Goal: Task Accomplishment & Management: Use online tool/utility

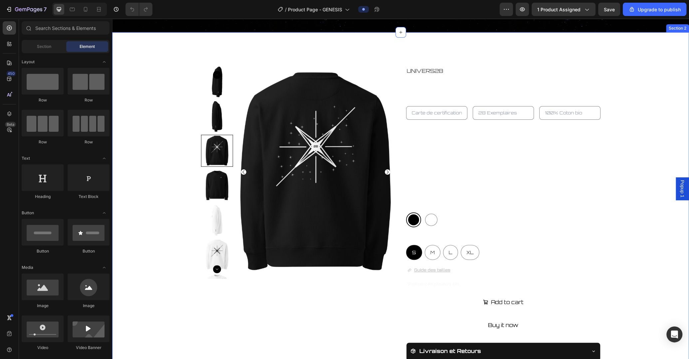
scroll to position [191, 0]
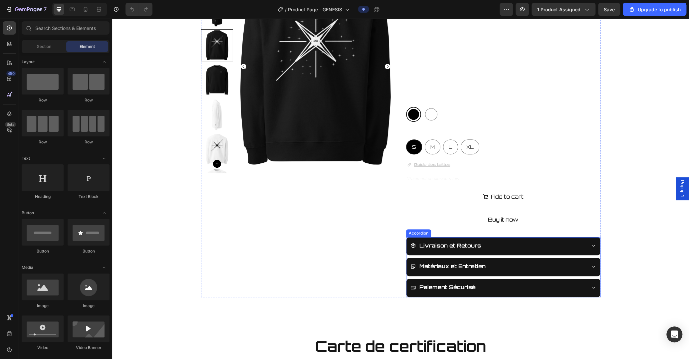
click at [593, 245] on icon at bounding box center [593, 245] width 5 height 5
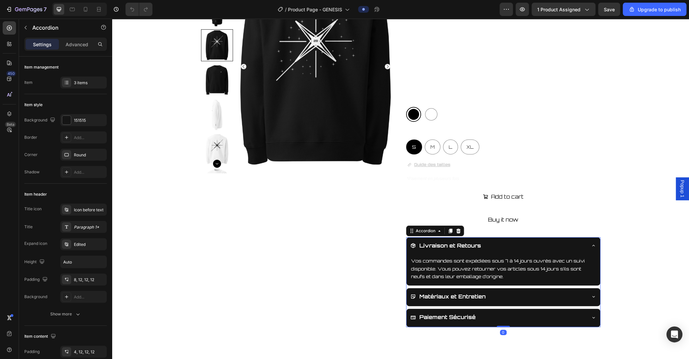
click at [593, 245] on icon at bounding box center [593, 245] width 5 height 5
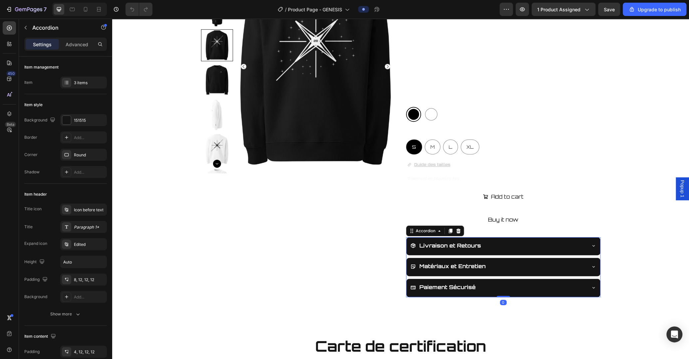
click at [591, 264] on icon at bounding box center [593, 266] width 5 height 5
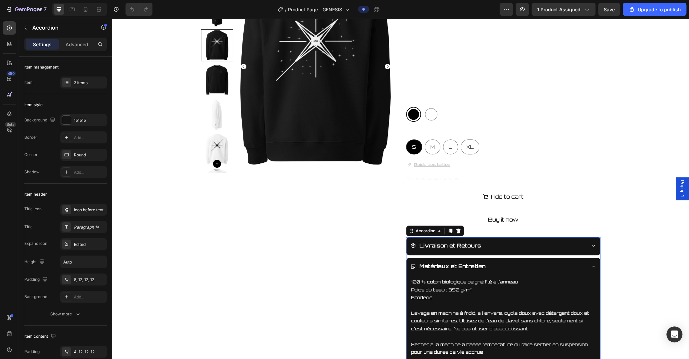
click at [592, 268] on icon at bounding box center [593, 266] width 5 height 5
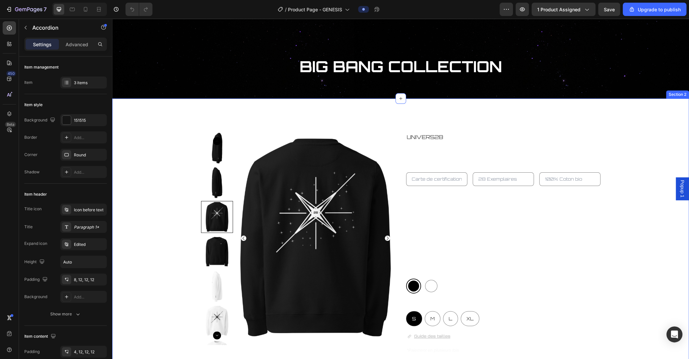
scroll to position [0, 0]
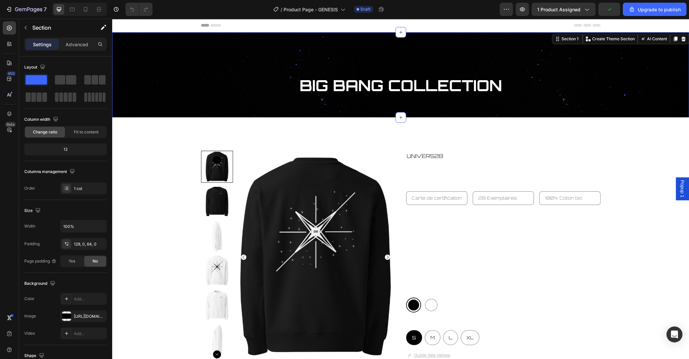
click at [186, 102] on div "BIG BANG COLLECTION Heading Section 1 You can create reusable sections Create T…" at bounding box center [400, 74] width 577 height 85
click at [76, 48] on div "Advanced" at bounding box center [76, 44] width 33 height 11
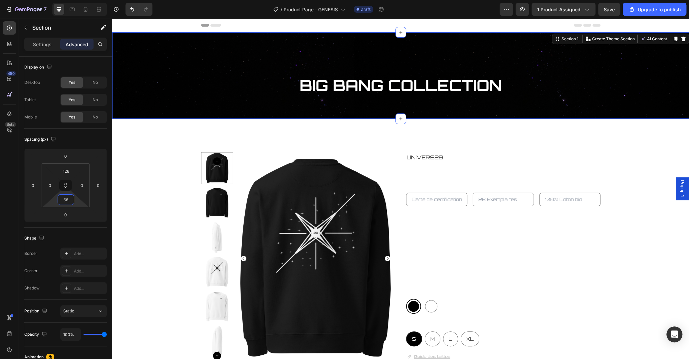
type input "70"
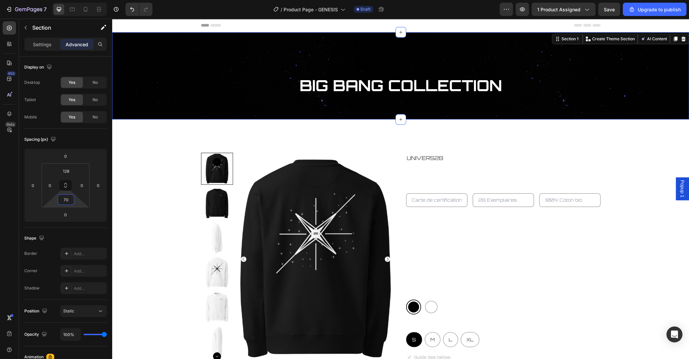
click at [78, 0] on html "7 / Product Page - GENESIS Draft Preview 1 product assigned Save Upgrade to pub…" at bounding box center [344, 0] width 689 height 0
click at [161, 112] on div "BIG BANG COLLECTION Heading Section 1 You can create reusable sections Create T…" at bounding box center [400, 75] width 577 height 87
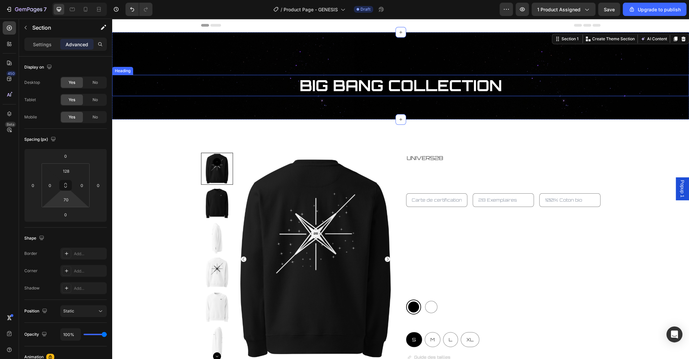
click at [169, 78] on h2 "BIG BANG COLLECTION" at bounding box center [400, 85] width 577 height 21
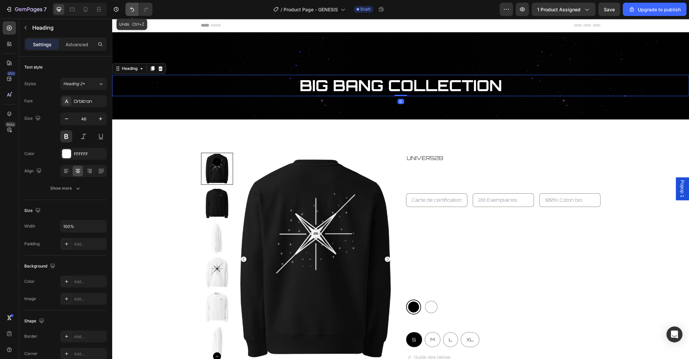
click at [131, 8] on icon "Undo/Redo" at bounding box center [132, 9] width 4 height 4
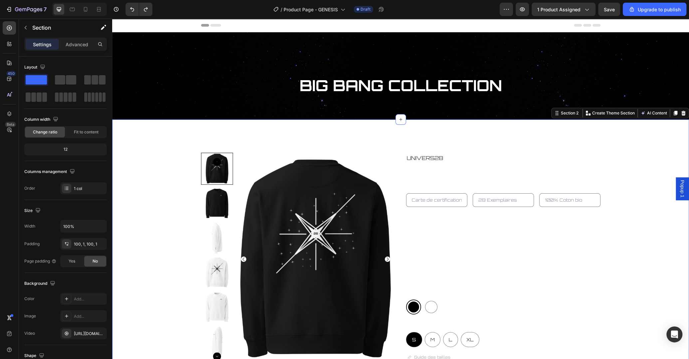
click at [168, 134] on div at bounding box center [400, 321] width 577 height 404
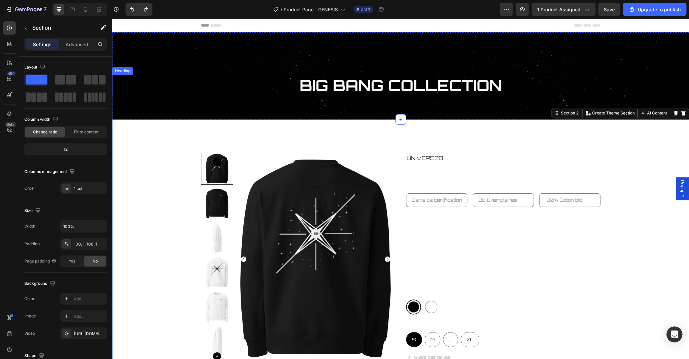
click at [161, 93] on h2 "BIG BANG COLLECTION" at bounding box center [400, 85] width 577 height 21
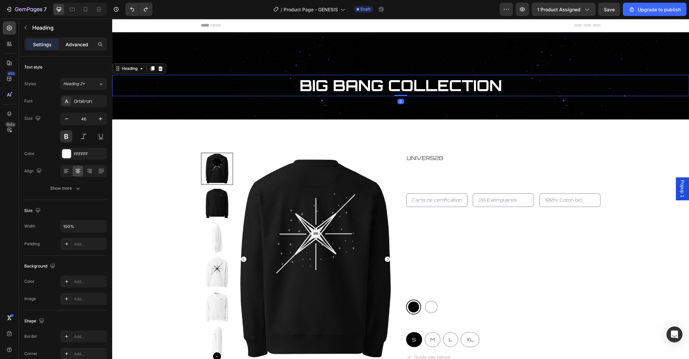
click at [82, 45] on p "Advanced" at bounding box center [77, 44] width 23 height 7
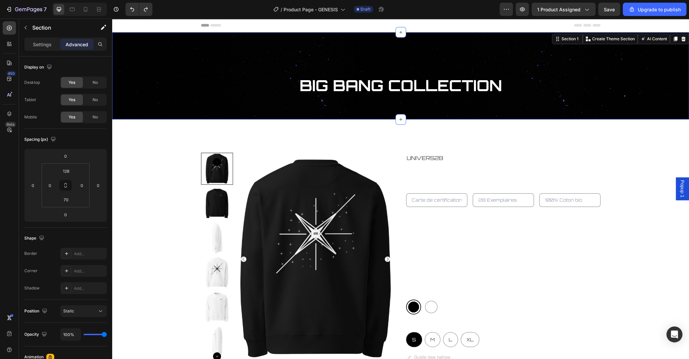
click at [169, 106] on div "BIG BANG COLLECTION Heading Section 1 You can create reusable sections Create T…" at bounding box center [400, 75] width 577 height 87
click at [68, 198] on input "70" at bounding box center [65, 200] width 13 height 10
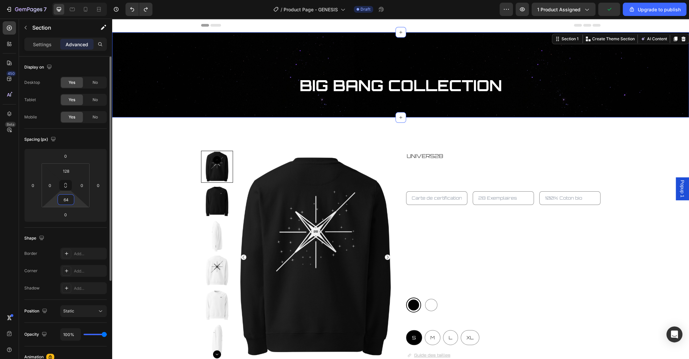
type input "64"
click at [149, 148] on div at bounding box center [400, 319] width 577 height 404
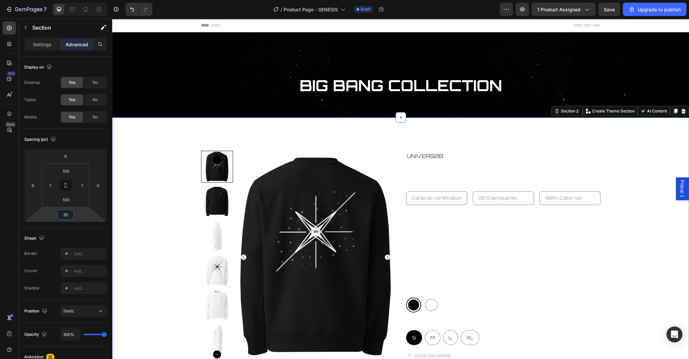
type input "37"
drag, startPoint x: 85, startPoint y: 217, endPoint x: 85, endPoint y: 210, distance: 6.3
click at [85, 0] on html "7 / Product Page - GENESIS Draft Preview 1 product assigned Save Upgrade to pub…" at bounding box center [344, 0] width 689 height 0
click at [144, 191] on div "Product Images UNIVERS28 Product Vendor GENESIS SWEAT-SHIRT Product Title Produ…" at bounding box center [401, 319] width 576 height 337
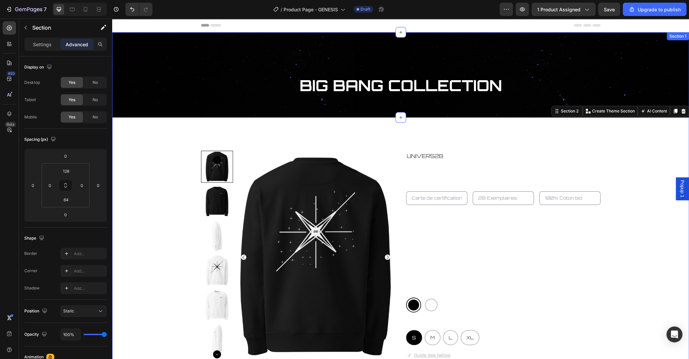
click at [180, 58] on div "BIG BANG COLLECTION Heading Section 1" at bounding box center [400, 74] width 577 height 85
click at [144, 153] on div "Product Images UNIVERS28 Product Vendor GENESIS SWEAT-SHIRT Product Title Produ…" at bounding box center [401, 319] width 576 height 337
click at [176, 81] on h2 "BIG BANG COLLECTION" at bounding box center [400, 85] width 577 height 21
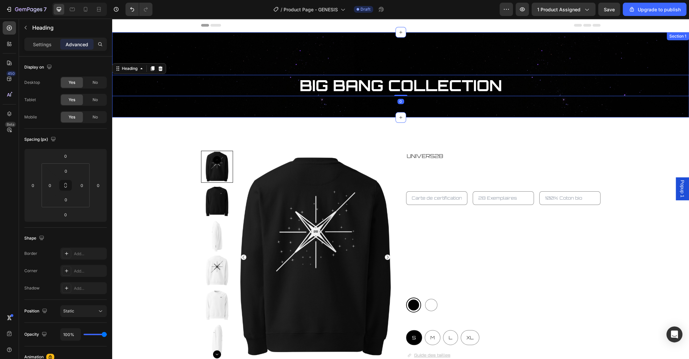
click at [157, 126] on div at bounding box center [400, 319] width 577 height 404
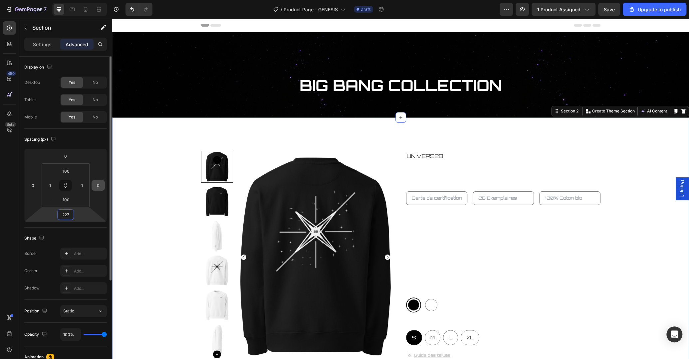
drag, startPoint x: 80, startPoint y: 217, endPoint x: 97, endPoint y: 185, distance: 36.2
click at [83, 0] on html "7 / Product Page - GENESIS Draft Preview 1 product assigned Save Upgrade to pub…" at bounding box center [344, 0] width 689 height 0
drag, startPoint x: 81, startPoint y: 213, endPoint x: 106, endPoint y: 220, distance: 26.0
click at [97, 0] on html "7 / Product Page - GENESIS Draft Preview 1 product assigned Upgrade to publish …" at bounding box center [344, 0] width 689 height 0
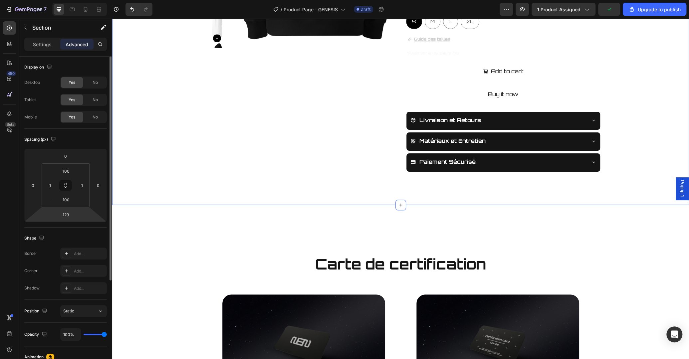
drag, startPoint x: 74, startPoint y: 216, endPoint x: 84, endPoint y: 211, distance: 10.9
click at [76, 206] on div "0 0 129 0 100 1 100 1" at bounding box center [65, 185] width 83 height 73
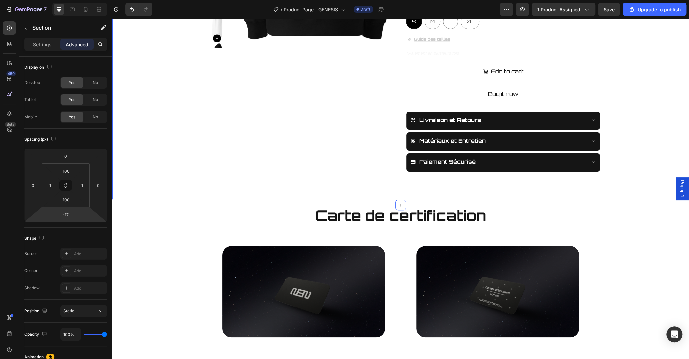
drag, startPoint x: 86, startPoint y: 213, endPoint x: 86, endPoint y: 237, distance: 24.3
click at [86, 0] on html "7 / Product Page - GENESIS Draft Preview 1 product assigned Save Upgrade to pub…" at bounding box center [344, 0] width 689 height 0
click at [133, 12] on icon "Undo/Redo" at bounding box center [132, 9] width 7 height 7
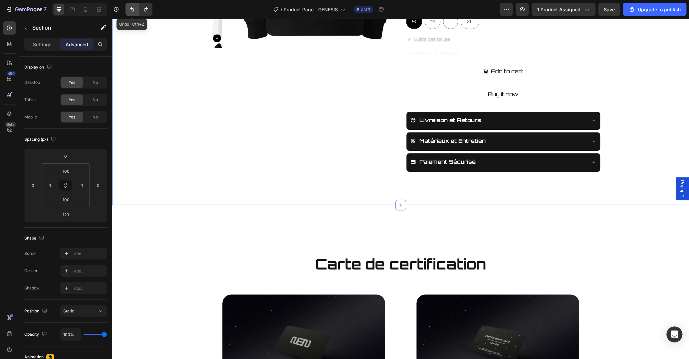
click at [133, 12] on icon "Undo/Redo" at bounding box center [132, 9] width 7 height 7
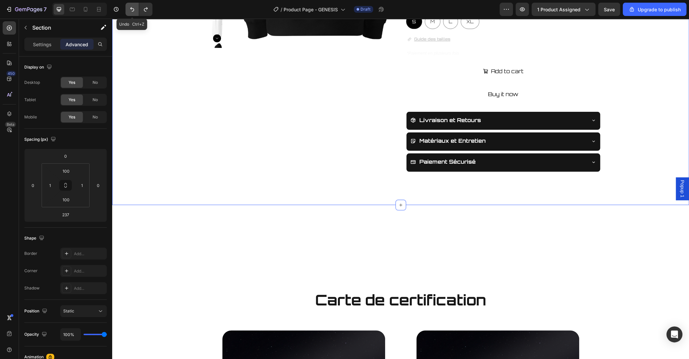
click at [133, 12] on icon "Undo/Redo" at bounding box center [132, 9] width 7 height 7
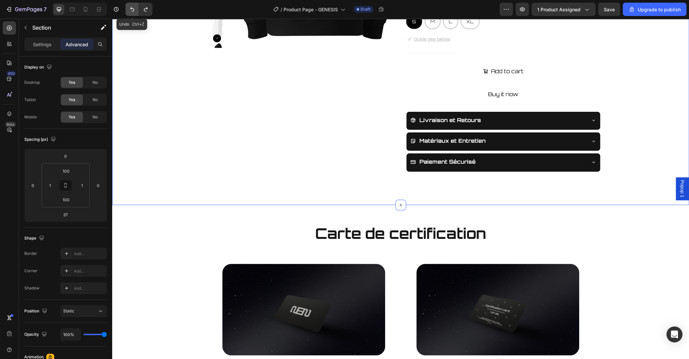
click at [133, 12] on icon "Undo/Redo" at bounding box center [132, 9] width 7 height 7
type input "-1"
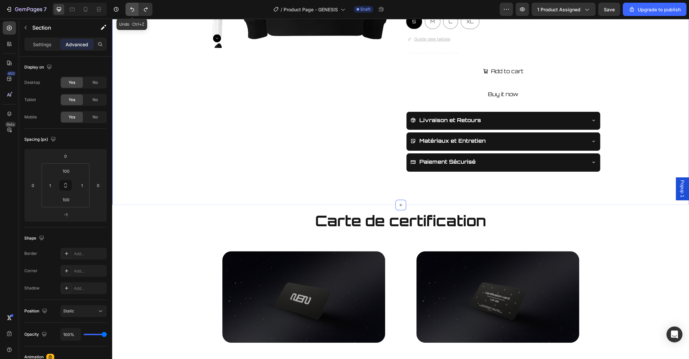
click at [133, 12] on icon "Undo/Redo" at bounding box center [132, 9] width 7 height 7
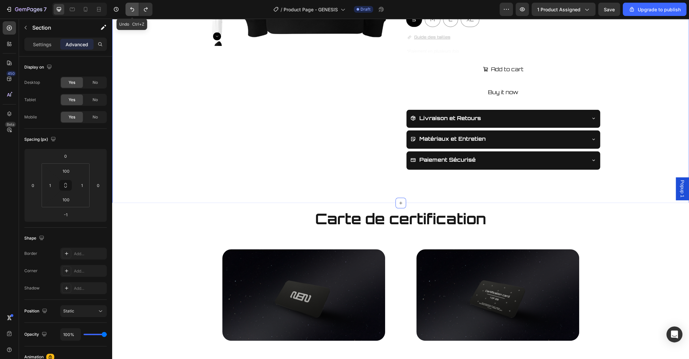
click at [133, 12] on icon "Undo/Redo" at bounding box center [132, 9] width 7 height 7
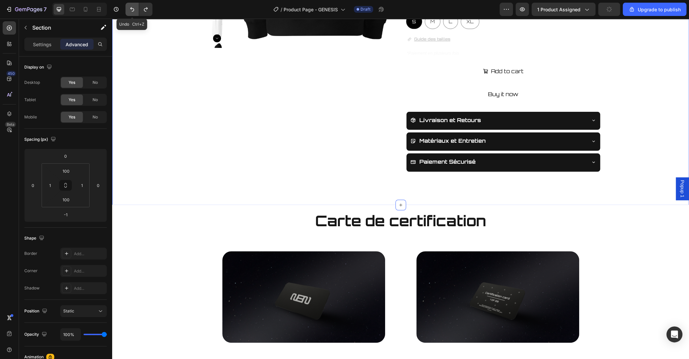
click at [133, 12] on icon "Undo/Redo" at bounding box center [132, 9] width 7 height 7
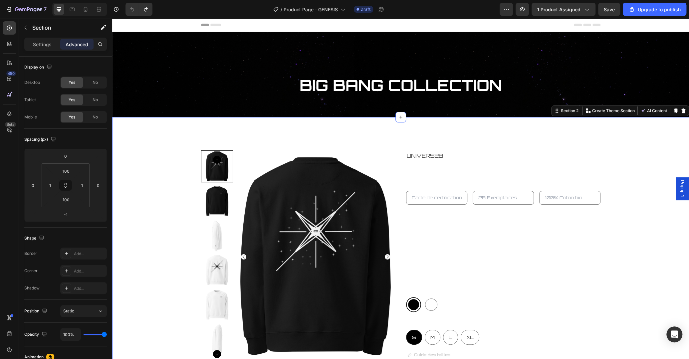
scroll to position [0, 0]
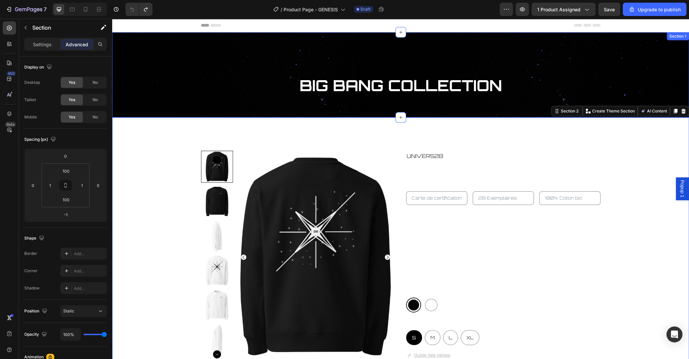
click at [191, 95] on h2 "BIG BANG COLLECTION" at bounding box center [400, 85] width 577 height 21
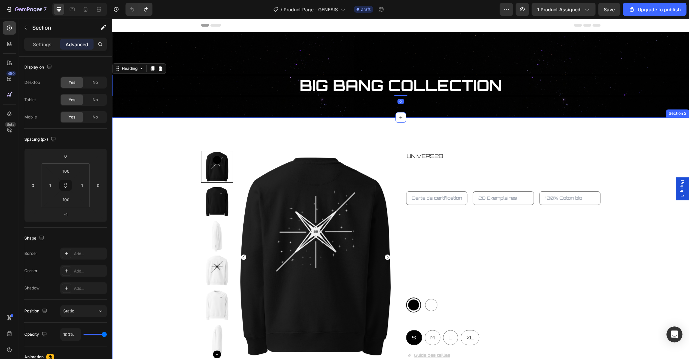
click at [196, 133] on div at bounding box center [400, 319] width 577 height 404
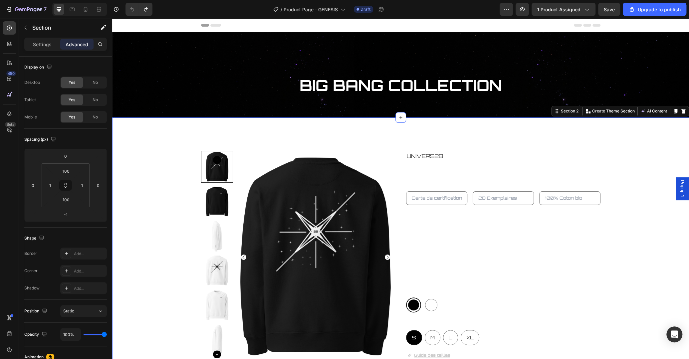
click at [153, 131] on div at bounding box center [400, 319] width 577 height 404
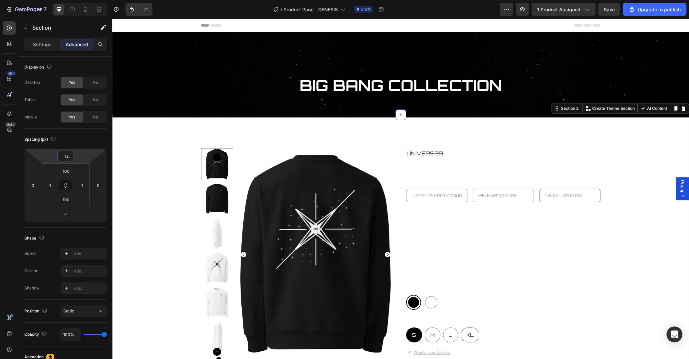
type input "-14"
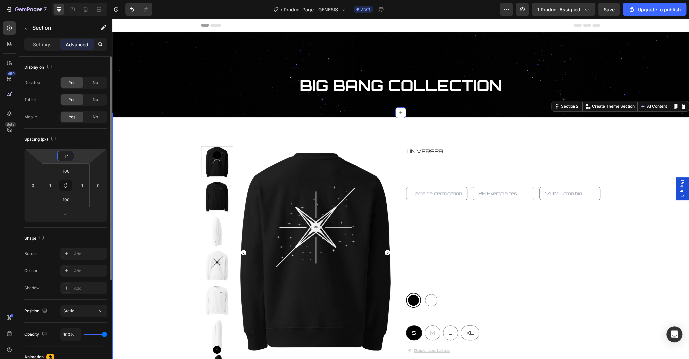
drag, startPoint x: 81, startPoint y: 155, endPoint x: 87, endPoint y: 157, distance: 6.9
click at [83, 0] on html "7 / Product Page - GENESIS Draft Preview 1 product assigned Save Upgrade to pub…" at bounding box center [344, 0] width 689 height 0
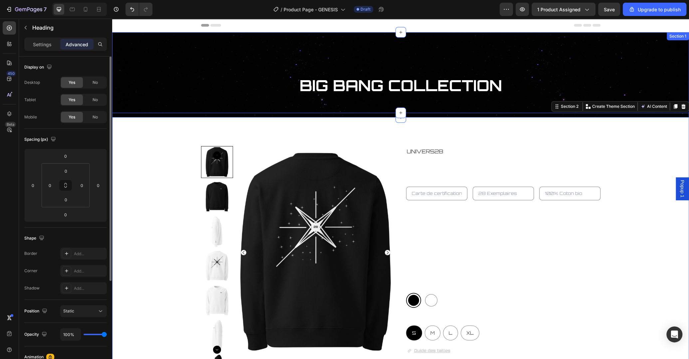
click at [225, 92] on h2 "BIG BANG COLLECTION" at bounding box center [400, 85] width 577 height 21
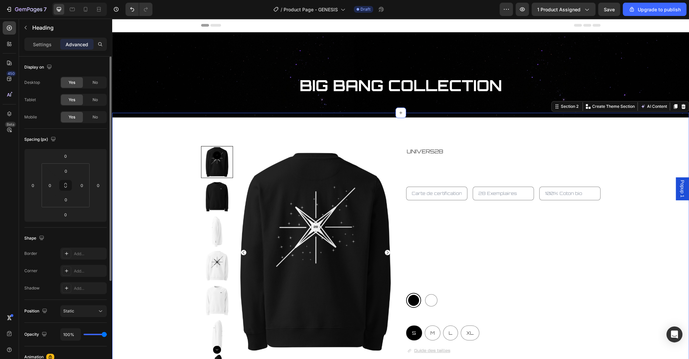
click at [156, 132] on div at bounding box center [400, 315] width 577 height 404
click at [68, 158] on input "-14" at bounding box center [65, 156] width 13 height 10
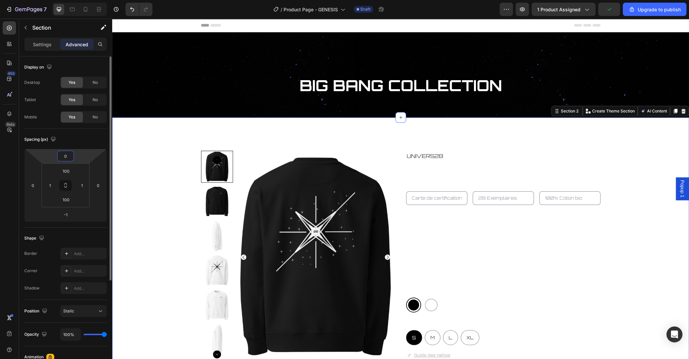
type input "0"
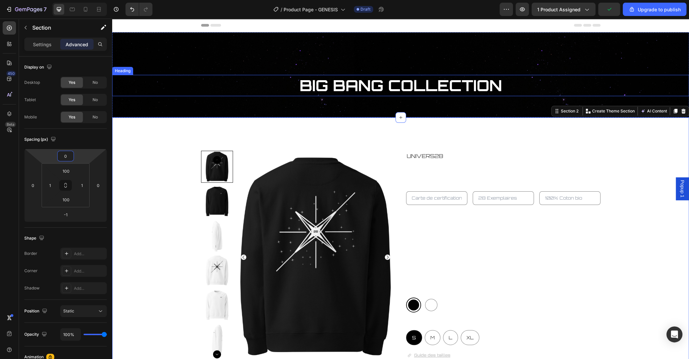
click at [177, 81] on h2 "BIG BANG COLLECTION" at bounding box center [400, 85] width 577 height 21
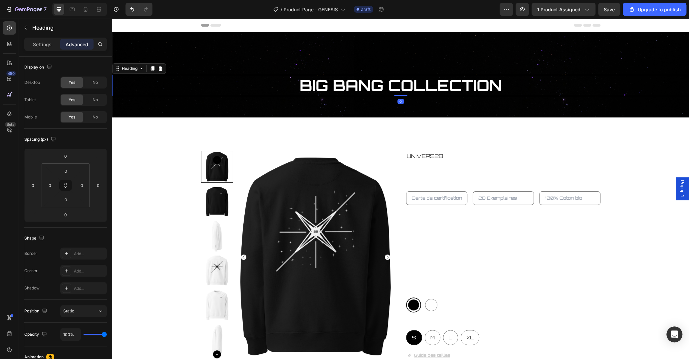
click at [185, 97] on div "BIG BANG COLLECTION Heading 0 Section 1" at bounding box center [400, 74] width 577 height 85
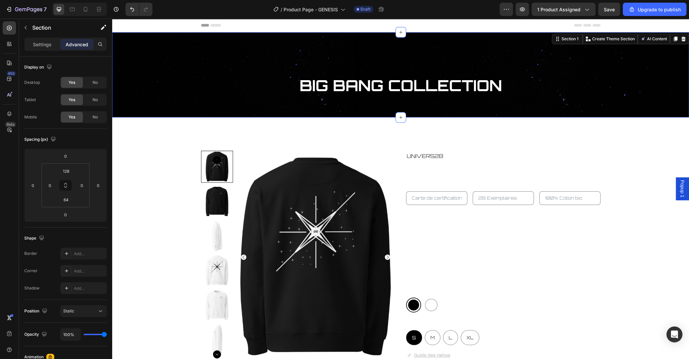
click at [217, 36] on div "BIG BANG COLLECTION Heading Section 1 You can create reusable sections Create T…" at bounding box center [400, 74] width 577 height 85
click at [169, 154] on div "Product Images UNIVERS28 Product Vendor GENESIS SWEAT-SHIRT Product Title Produ…" at bounding box center [401, 319] width 576 height 337
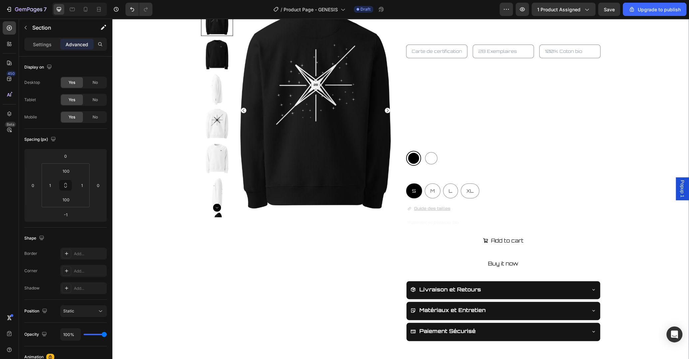
scroll to position [246, 0]
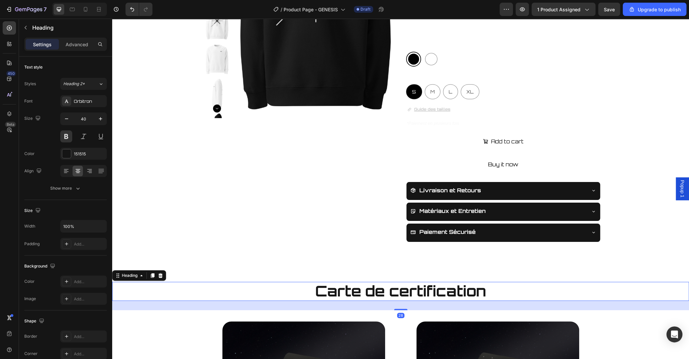
click at [168, 291] on h2 "Carte de certification" at bounding box center [400, 291] width 577 height 19
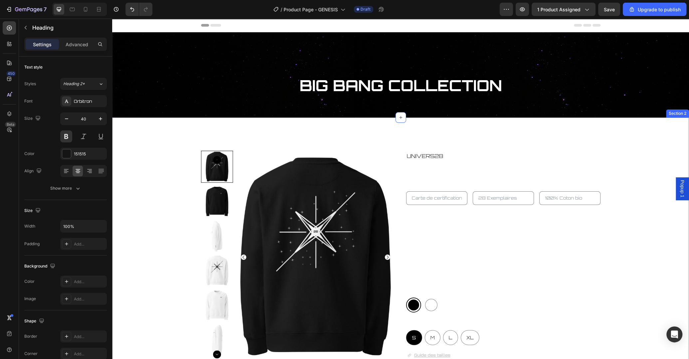
click at [160, 136] on div at bounding box center [400, 319] width 577 height 404
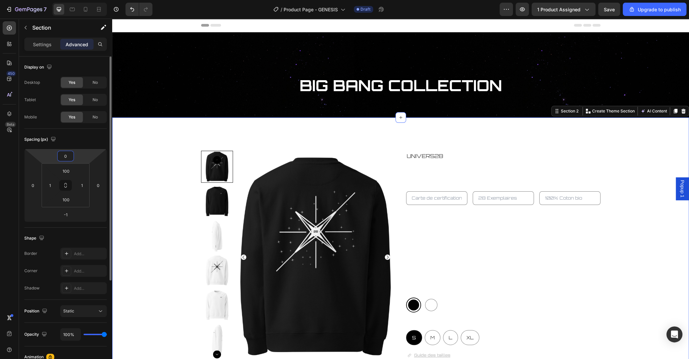
click at [68, 156] on input "0" at bounding box center [65, 156] width 13 height 10
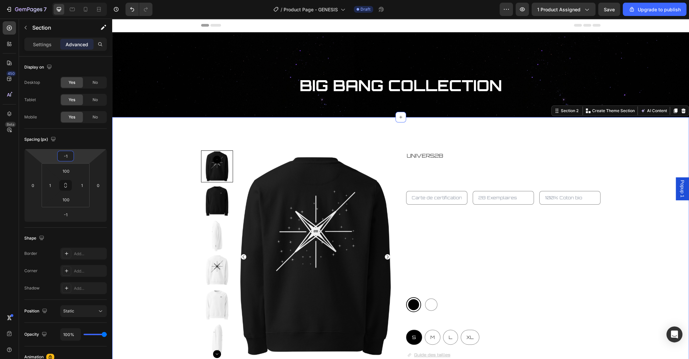
type input "-1"
click at [184, 175] on div "Product Images UNIVERS28 Product Vendor GENESIS SWEAT-SHIRT Product Title Produ…" at bounding box center [401, 318] width 576 height 337
click at [164, 191] on div "Product Images UNIVERS28 Product Vendor GENESIS SWEAT-SHIRT Product Title Produ…" at bounding box center [401, 318] width 576 height 337
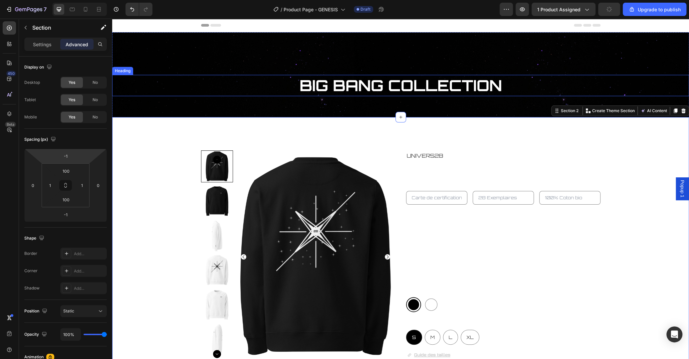
click at [150, 87] on h2 "BIG BANG COLLECTION" at bounding box center [400, 85] width 577 height 21
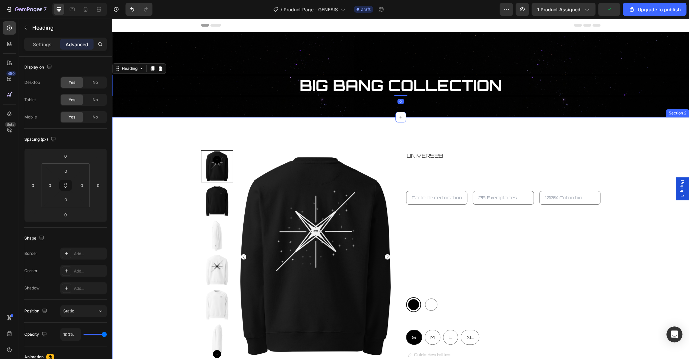
click at [166, 129] on div at bounding box center [400, 319] width 577 height 404
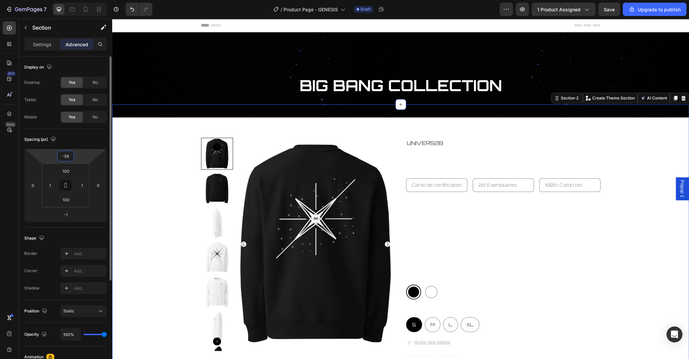
type input "-61"
drag, startPoint x: 79, startPoint y: 153, endPoint x: 81, endPoint y: 163, distance: 10.1
click at [80, 0] on html "7 / Product Page - GENESIS Draft Preview 1 product assigned Save Upgrade to pub…" at bounding box center [344, 0] width 689 height 0
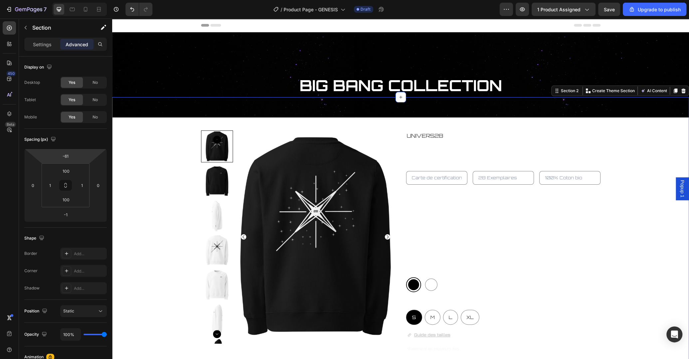
click at [147, 157] on div "Product Images UNIVERS28 Product Vendor GENESIS SWEAT-SHIRT Product Title Produ…" at bounding box center [401, 298] width 576 height 337
click at [152, 42] on div "BIG BANG COLLECTION Heading Section 1" at bounding box center [400, 74] width 577 height 85
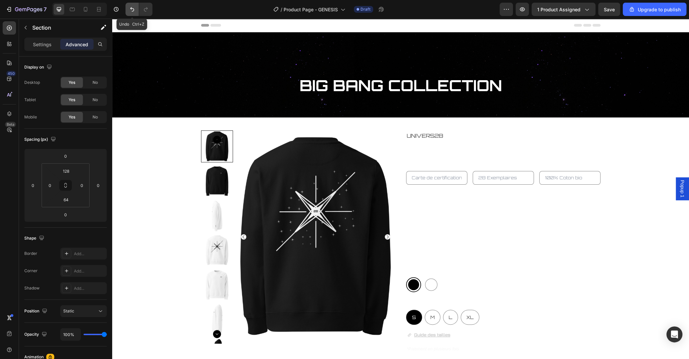
click at [131, 12] on icon "Undo/Redo" at bounding box center [132, 9] width 7 height 7
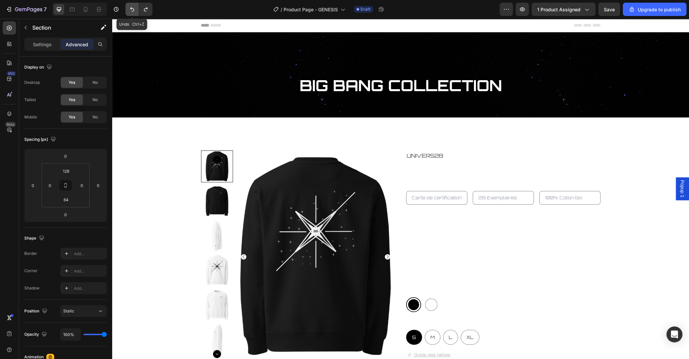
click at [131, 12] on icon "Undo/Redo" at bounding box center [132, 9] width 7 height 7
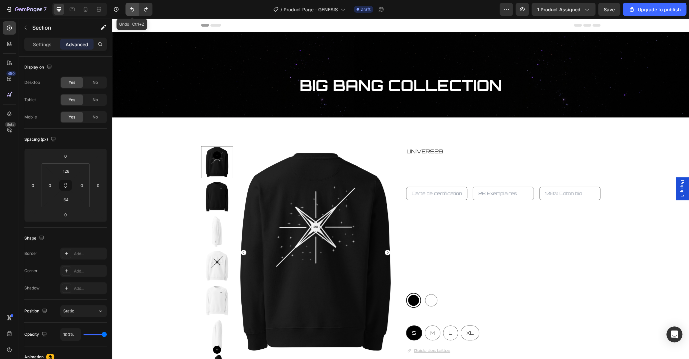
click at [131, 12] on icon "Undo/Redo" at bounding box center [132, 9] width 7 height 7
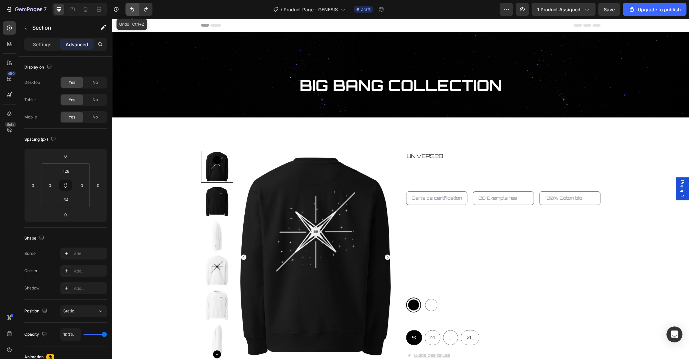
click at [131, 12] on icon "Undo/Redo" at bounding box center [132, 9] width 7 height 7
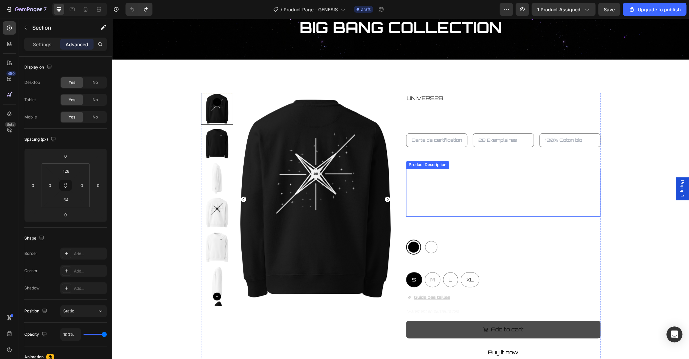
scroll to position [70, 0]
